Goal: Information Seeking & Learning: Learn about a topic

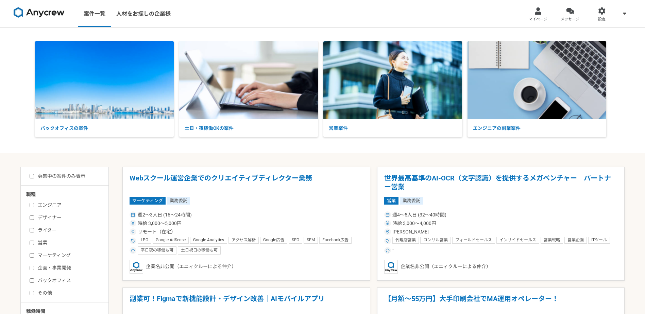
click at [575, 10] on link "メッセージ" at bounding box center [570, 13] width 32 height 27
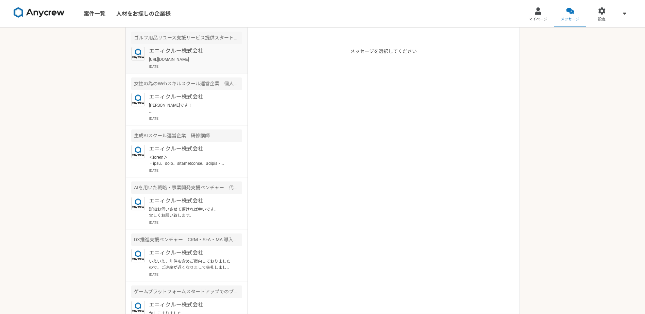
click at [204, 59] on p "[URL][DOMAIN_NAME]" at bounding box center [191, 59] width 84 height 6
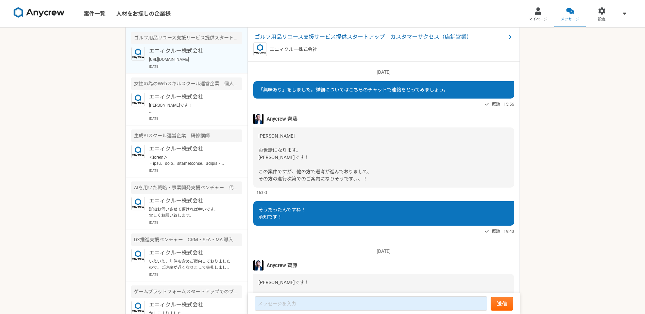
scroll to position [151, 0]
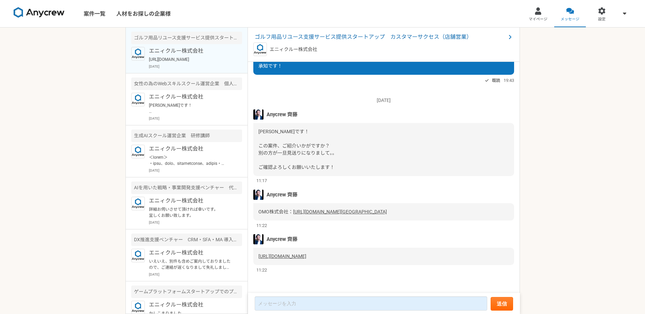
click at [281, 256] on link "[URL][DOMAIN_NAME]" at bounding box center [283, 256] width 48 height 5
click at [187, 104] on p "[PERSON_NAME]です！ 下記クライアントになりますので確認ください！ [URL][DOMAIN_NAME] ーーー ・スタート時給4,000円です …" at bounding box center [191, 108] width 84 height 12
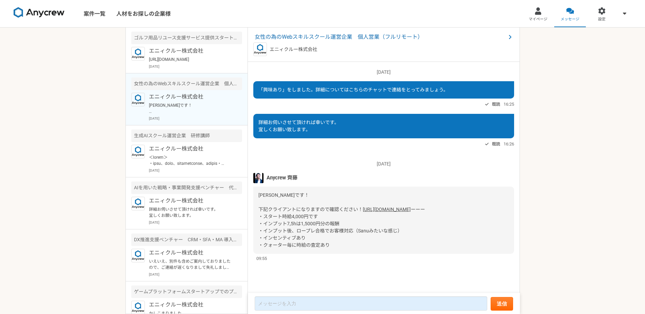
scroll to position [10, 0]
drag, startPoint x: 267, startPoint y: 228, endPoint x: 338, endPoint y: 238, distance: 72.6
click at [338, 238] on div "[PERSON_NAME]です！ 下記クライアントになりますので確認ください！ [URL][DOMAIN_NAME] ーーー ・スタート時給4,000円です …" at bounding box center [383, 220] width 261 height 67
drag, startPoint x: 402, startPoint y: 244, endPoint x: 284, endPoint y: 244, distance: 118.0
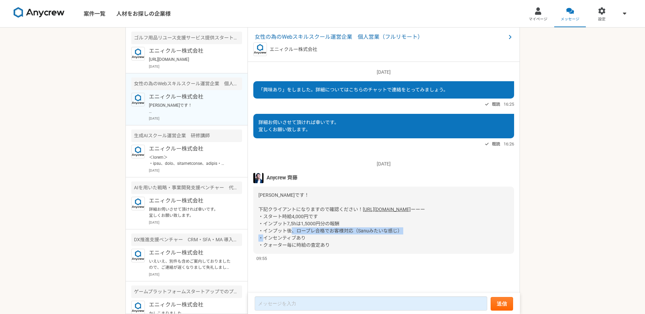
click at [284, 244] on div "[PERSON_NAME]です！ 下記クライアントになりますので確認ください！ [URL][DOMAIN_NAME] ーーー ・スタート時給4,000円です …" at bounding box center [383, 220] width 261 height 67
click at [284, 244] on span "ーーー ・スタート時給4,000円です ・インプット7,5hは1,5000円分の報酬 ・インプット後、ロープレ合格でお客様対応（Sanuみたいな感じ） ・イン…" at bounding box center [342, 227] width 167 height 41
drag, startPoint x: 300, startPoint y: 241, endPoint x: 391, endPoint y: 249, distance: 91.2
click at [391, 249] on div "[PERSON_NAME]です！ 下記クライアントになりますので確認ください！ [URL][DOMAIN_NAME] ーーー ・スタート時給4,000円です …" at bounding box center [383, 220] width 261 height 67
drag, startPoint x: 391, startPoint y: 249, endPoint x: 374, endPoint y: 258, distance: 19.2
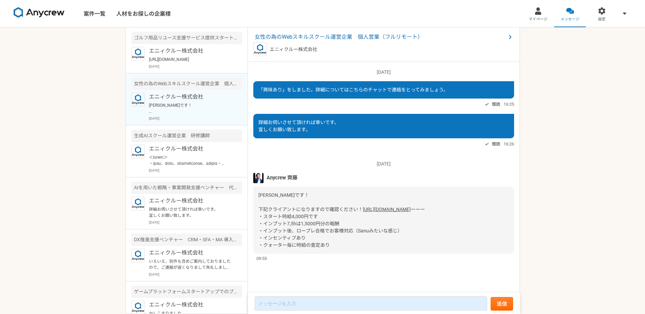
click at [374, 254] on div "[PERSON_NAME]です！ 下記クライアントになりますので確認ください！ [URL][DOMAIN_NAME] ーーー ・スタート時給4,000円です …" at bounding box center [383, 220] width 261 height 67
drag, startPoint x: 342, startPoint y: 255, endPoint x: 258, endPoint y: 243, distance: 84.2
click at [258, 243] on div "[PERSON_NAME]です！ 下記クライアントになりますので確認ください！ [URL][DOMAIN_NAME] ーーー ・スタート時給4,000円です …" at bounding box center [383, 220] width 261 height 67
drag, startPoint x: 258, startPoint y: 243, endPoint x: 280, endPoint y: 245, distance: 21.6
click at [276, 244] on span "ーーー ・スタート時給4,000円です ・インプット7,5hは1,5000円分の報酬 ・インプット後、ロープレ合格でお客様対応（Sanuみたいな感じ） ・イン…" at bounding box center [342, 227] width 167 height 41
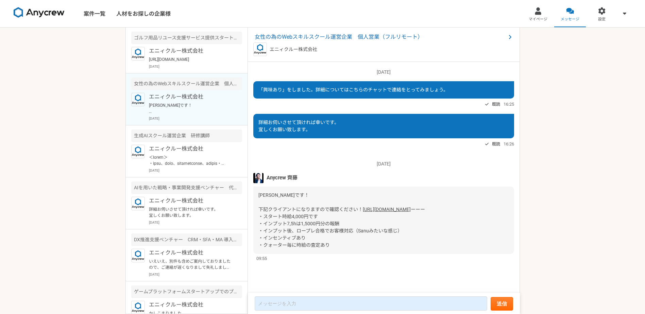
drag, startPoint x: 339, startPoint y: 254, endPoint x: 281, endPoint y: 244, distance: 59.6
click at [281, 245] on div "[PERSON_NAME]です！ 下記クライアントになりますので確認ください！ [URL][DOMAIN_NAME] ーーー ・スタート時給4,000円です …" at bounding box center [383, 220] width 261 height 67
drag, startPoint x: 281, startPoint y: 244, endPoint x: 290, endPoint y: 246, distance: 9.3
click at [287, 245] on div "[PERSON_NAME]です！ 下記クライアントになりますので確認ください！ [URL][DOMAIN_NAME] ーーー ・スタート時給4,000円です …" at bounding box center [383, 220] width 261 height 67
drag, startPoint x: 342, startPoint y: 254, endPoint x: 270, endPoint y: 244, distance: 72.2
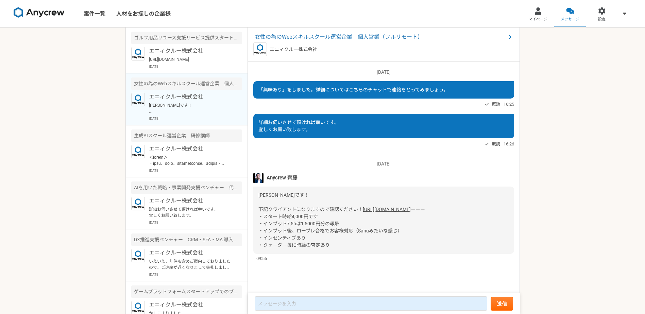
click at [270, 244] on div "[PERSON_NAME]です！ 下記クライアントになりますので確認ください！ [URL][DOMAIN_NAME] ーーー ・スタート時給4,000円です …" at bounding box center [383, 220] width 261 height 67
drag, startPoint x: 270, startPoint y: 244, endPoint x: 274, endPoint y: 245, distance: 4.2
click at [274, 244] on span "ーーー ・スタート時給4,000円です ・インプット7,5hは1,5000円分の報酬 ・インプット後、ロープレ合格でお客様対応（Sanuみたいな感じ） ・イン…" at bounding box center [342, 227] width 167 height 41
drag, startPoint x: 336, startPoint y: 257, endPoint x: 256, endPoint y: 241, distance: 81.5
click at [256, 241] on div "[PERSON_NAME]です！ 下記クライアントになりますので確認ください！ [URL][DOMAIN_NAME] ーーー ・スタート時給4,000円です …" at bounding box center [383, 220] width 261 height 67
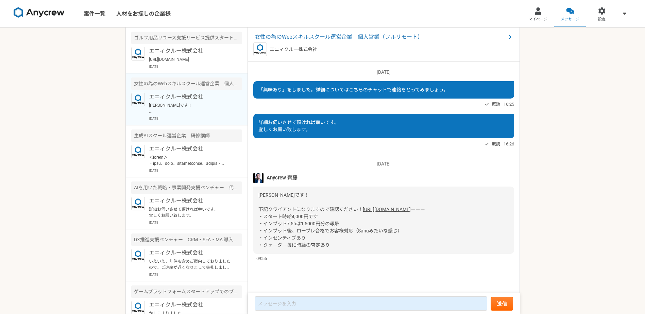
drag, startPoint x: 256, startPoint y: 241, endPoint x: 268, endPoint y: 246, distance: 13.3
click at [262, 245] on span "ーーー ・スタート時給4,000円です ・インプット7,5hは1,5000円分の報酬 ・インプット後、ロープレ合格でお客様対応（Sanuみたいな感じ） ・イン…" at bounding box center [342, 227] width 167 height 41
click at [363, 207] on link "[URL][DOMAIN_NAME]" at bounding box center [387, 209] width 48 height 5
